Goal: Task Accomplishment & Management: Manage account settings

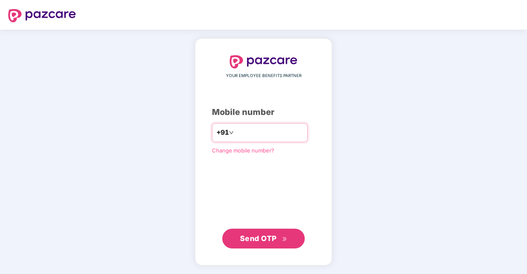
click at [250, 133] on input "number" at bounding box center [270, 132] width 68 height 13
type input "**********"
click at [262, 237] on span "Send OTP" at bounding box center [258, 238] width 37 height 9
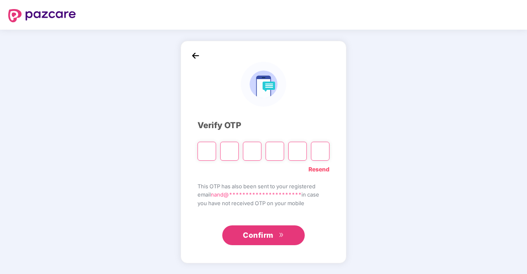
type input "*"
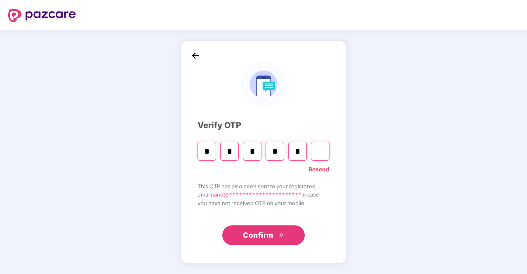
type input "*"
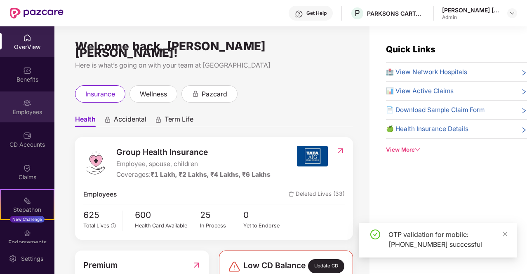
click at [28, 104] on img at bounding box center [27, 103] width 8 height 8
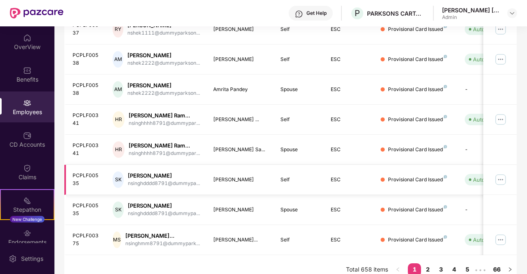
scroll to position [231, 0]
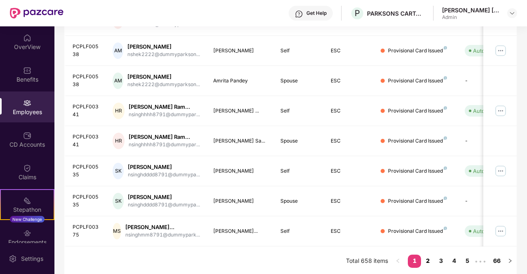
click at [429, 260] on link "2" at bounding box center [427, 261] width 13 height 12
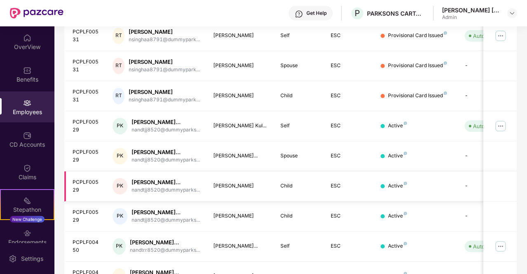
scroll to position [259, 0]
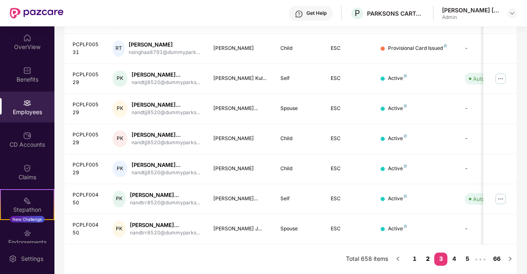
click at [429, 259] on link "2" at bounding box center [427, 259] width 13 height 12
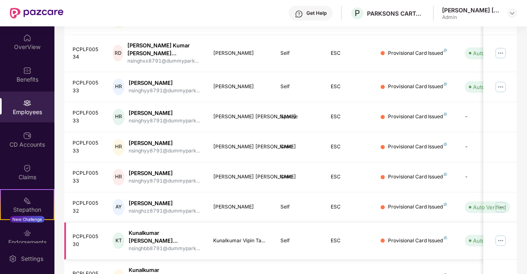
scroll to position [231, 0]
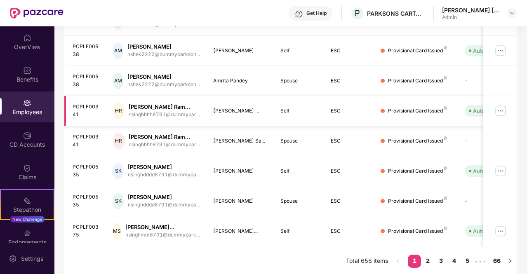
click at [503, 109] on img at bounding box center [500, 110] width 13 height 13
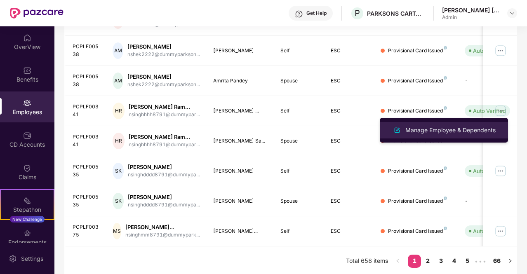
click at [454, 131] on div "Manage Employee & Dependents" at bounding box center [451, 130] width 94 height 9
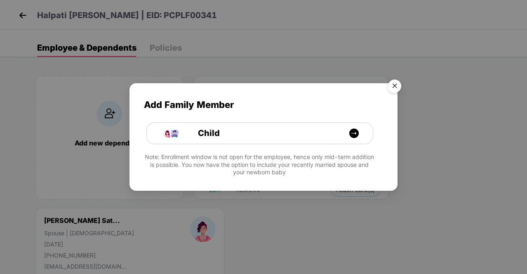
click at [399, 85] on img "Close" at bounding box center [394, 87] width 23 height 23
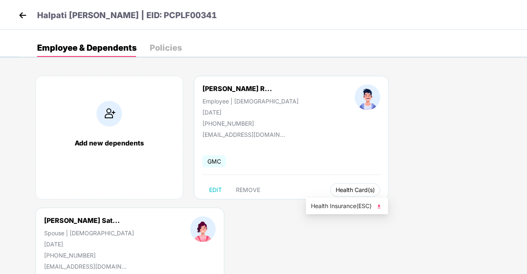
click at [341, 194] on button "Health Card(s)" at bounding box center [356, 190] width 50 height 13
click at [343, 207] on span "Health Insurance(ESC)" at bounding box center [347, 206] width 72 height 9
